Goal: Find contact information: Find contact information

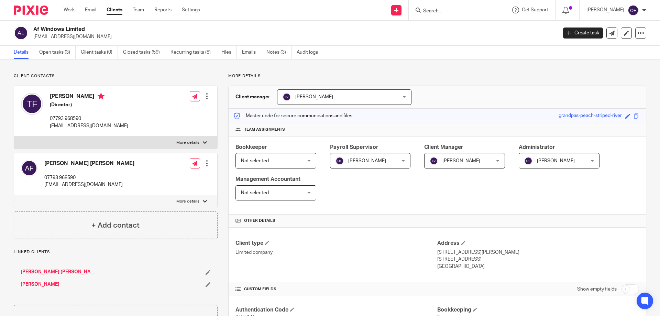
click at [454, 8] on input "Search" at bounding box center [454, 11] width 62 height 6
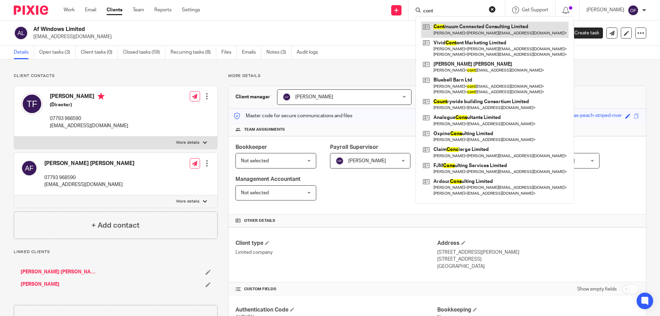
type input "cont"
click at [465, 25] on link at bounding box center [495, 30] width 148 height 16
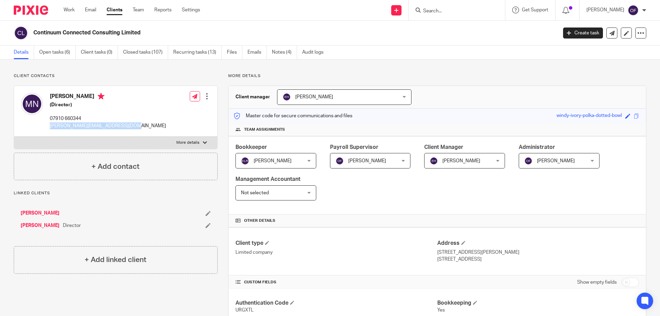
drag, startPoint x: 51, startPoint y: 128, endPoint x: 148, endPoint y: 125, distance: 97.4
click at [148, 125] on div "Michele Noad (Director) 07910 660344 michele@ccmeinuk.onmicrosoft.com Edit cont…" at bounding box center [115, 111] width 203 height 51
copy p "[PERSON_NAME][EMAIL_ADDRESS][DOMAIN_NAME]"
